Goal: Submit feedback/report problem

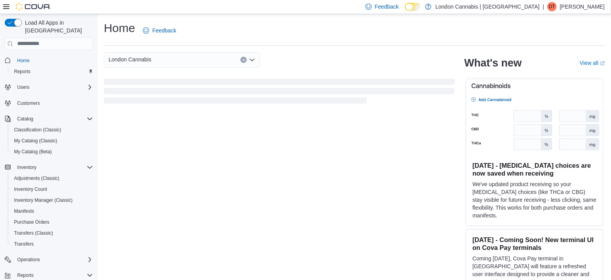
click at [306, 23] on div "Home Feedback" at bounding box center [354, 30] width 501 height 20
